Goal: Transaction & Acquisition: Purchase product/service

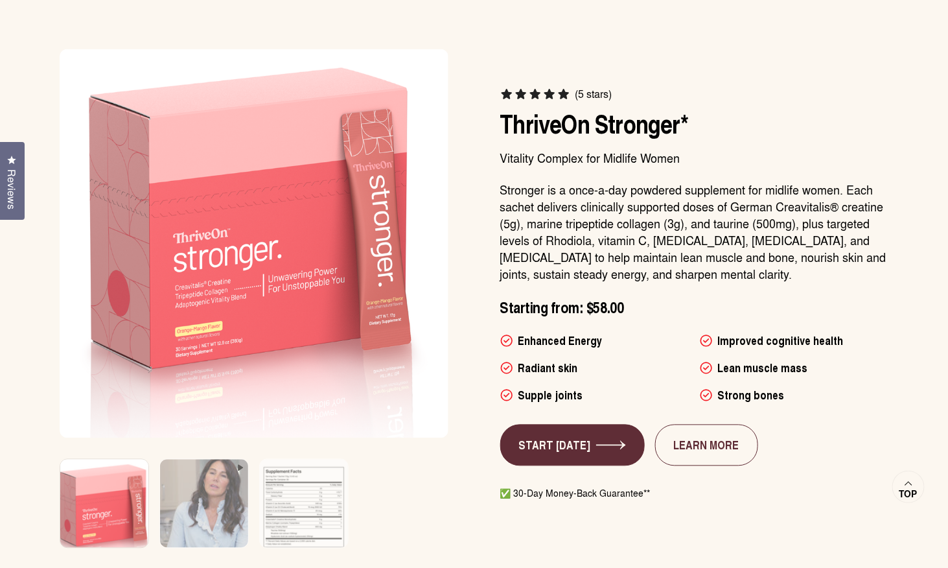
scroll to position [763, 0]
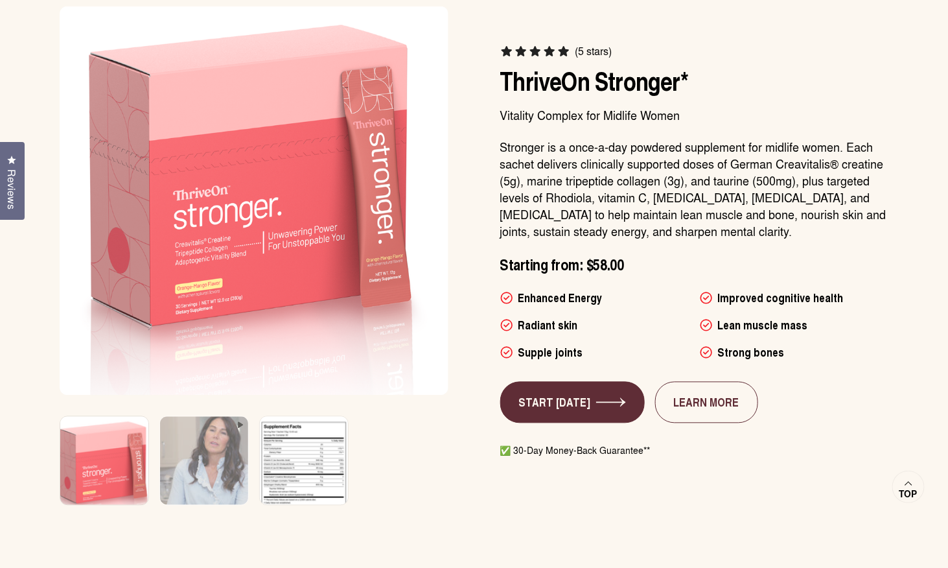
click at [314, 481] on img at bounding box center [303, 469] width 93 height 111
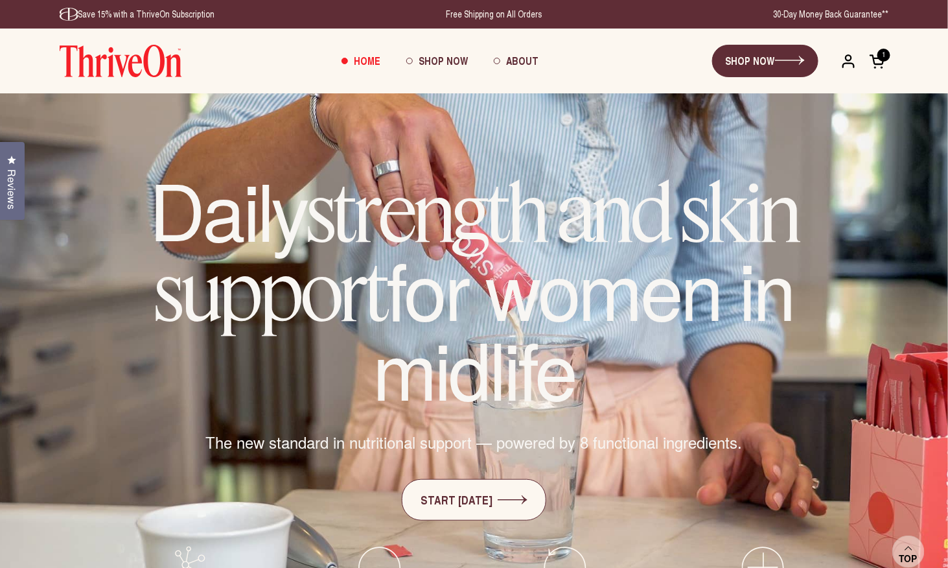
scroll to position [0, 0]
click at [442, 62] on span "Shop Now" at bounding box center [443, 60] width 49 height 15
